Goal: Register for event/course

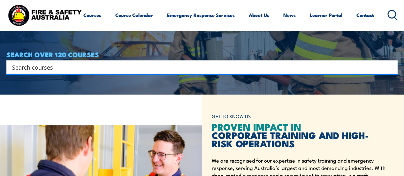
scroll to position [61, 0]
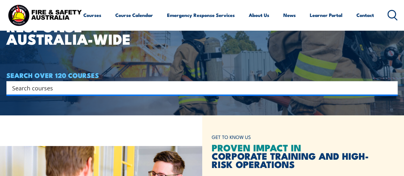
click at [36, 86] on input "Search input" at bounding box center [198, 88] width 372 height 10
type input "hsr"
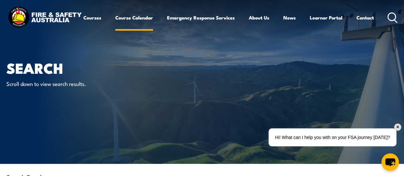
click at [115, 25] on link "Course Calendar" at bounding box center [134, 17] width 38 height 15
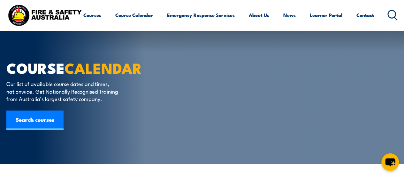
scroll to position [146, 0]
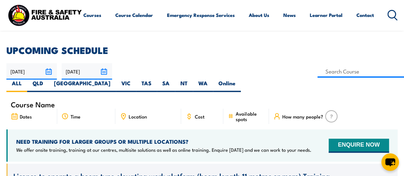
click at [157, 80] on label "TAS" at bounding box center [146, 86] width 21 height 12
click at [156, 80] on input "TAS" at bounding box center [154, 82] width 4 height 4
radio input "true"
